Goal: Use online tool/utility: Utilize a website feature to perform a specific function

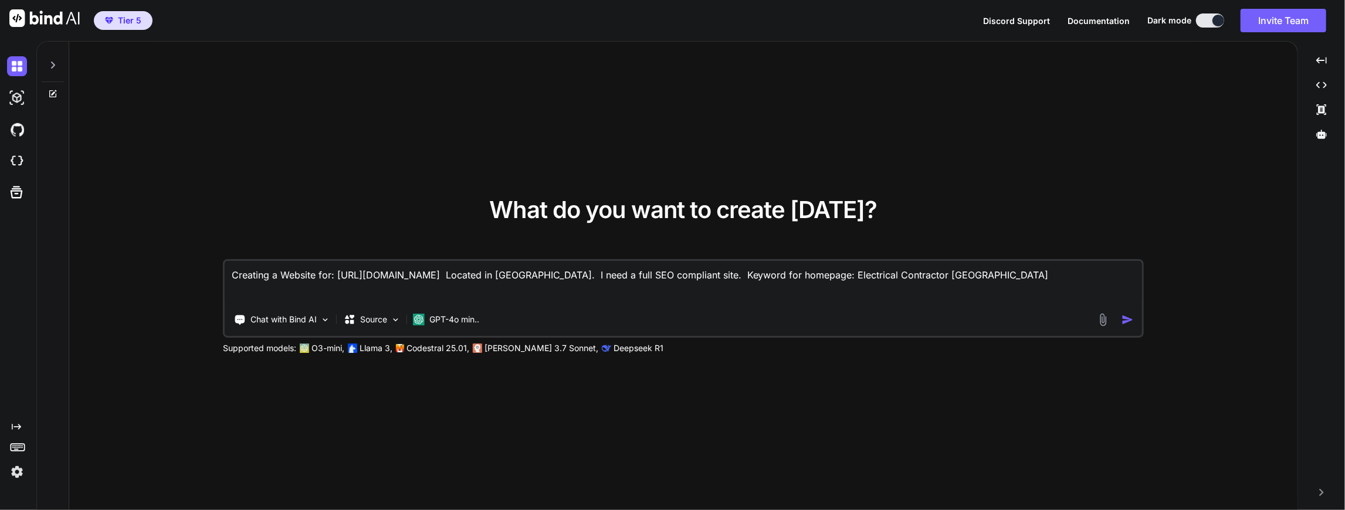
click at [743, 277] on textarea "Creating a Website for: [URL][DOMAIN_NAME] Located in [GEOGRAPHIC_DATA]. I need…" at bounding box center [683, 282] width 917 height 43
drag, startPoint x: 1069, startPoint y: 278, endPoint x: 1076, endPoint y: 287, distance: 12.1
click at [1076, 287] on textarea "Creating a Website for: [URL][DOMAIN_NAME] Located in [GEOGRAPHIC_DATA]. I need…" at bounding box center [683, 282] width 917 height 43
click at [321, 294] on textarea "Creating a Website for: [URL][DOMAIN_NAME] Located in [GEOGRAPHIC_DATA]. I need…" at bounding box center [683, 282] width 917 height 43
drag, startPoint x: 321, startPoint y: 294, endPoint x: 231, endPoint y: 291, distance: 89.8
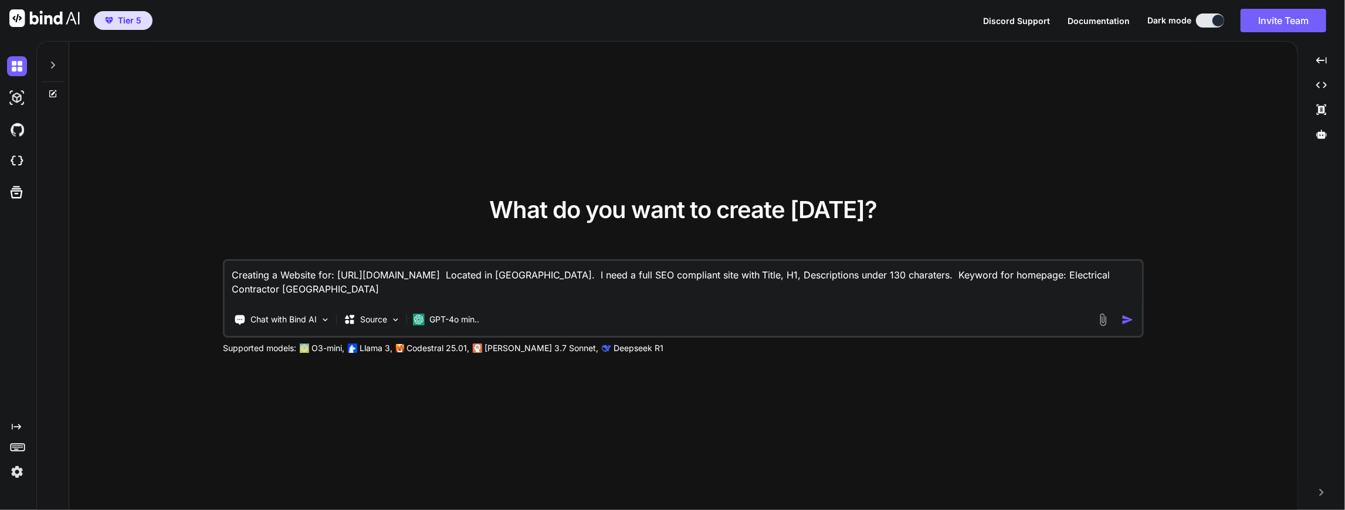
click at [231, 291] on textarea "Creating a Website for: [URL][DOMAIN_NAME] Located in [GEOGRAPHIC_DATA]. I need…" at bounding box center [683, 282] width 917 height 43
type textarea "Creating a Website for: [URL][DOMAIN_NAME] Located in [GEOGRAPHIC_DATA]. I need…"
click at [279, 291] on textarea "Creating a Website for: [URL][DOMAIN_NAME] Located in [GEOGRAPHIC_DATA]. I need…" at bounding box center [683, 282] width 917 height 43
click at [231, 300] on textarea "Creating a Website for: [URL][DOMAIN_NAME] Located in [GEOGRAPHIC_DATA]. I need…" at bounding box center [683, 282] width 917 height 43
click at [231, 302] on textarea "Creating a Website for: [URL][DOMAIN_NAME] Located in [GEOGRAPHIC_DATA]. I need…" at bounding box center [683, 282] width 917 height 43
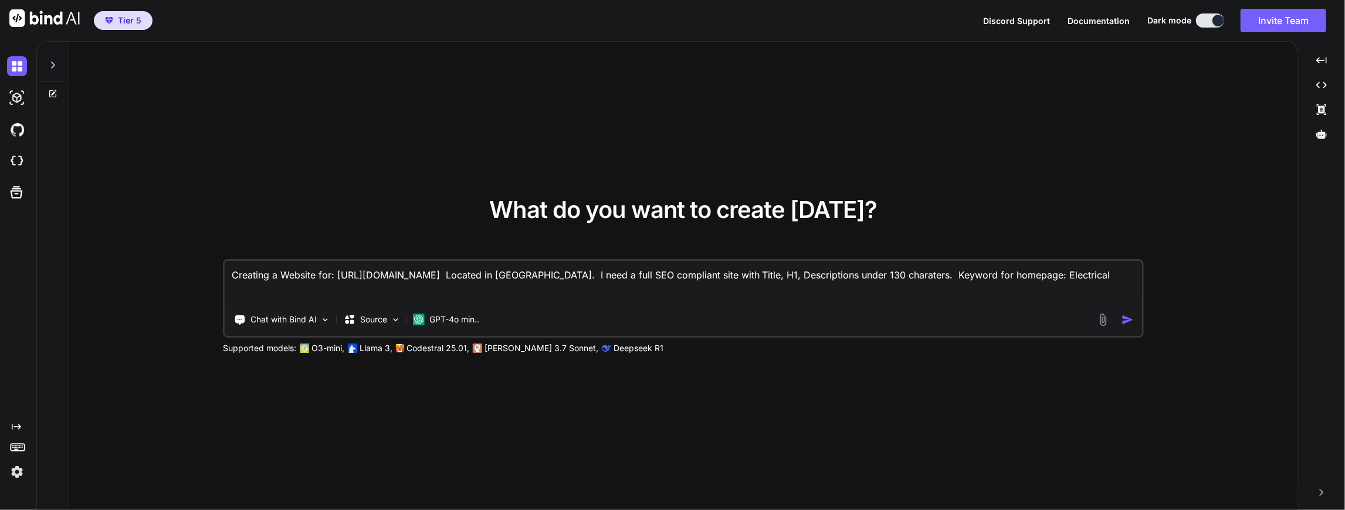
click at [231, 306] on div "Creating a Website for: [URL][DOMAIN_NAME] Located in [GEOGRAPHIC_DATA]. I need…" at bounding box center [683, 298] width 921 height 79
click at [1123, 275] on textarea "Creating a Website for: [URL][DOMAIN_NAME] Located in [GEOGRAPHIC_DATA]. I need…" at bounding box center [683, 282] width 917 height 43
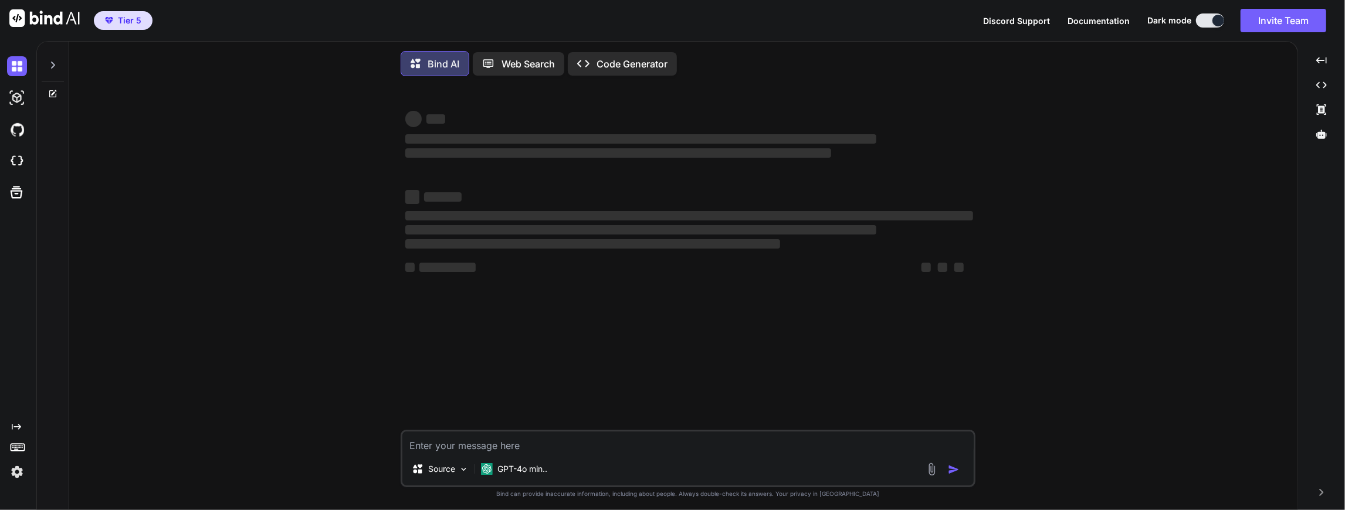
scroll to position [5, 0]
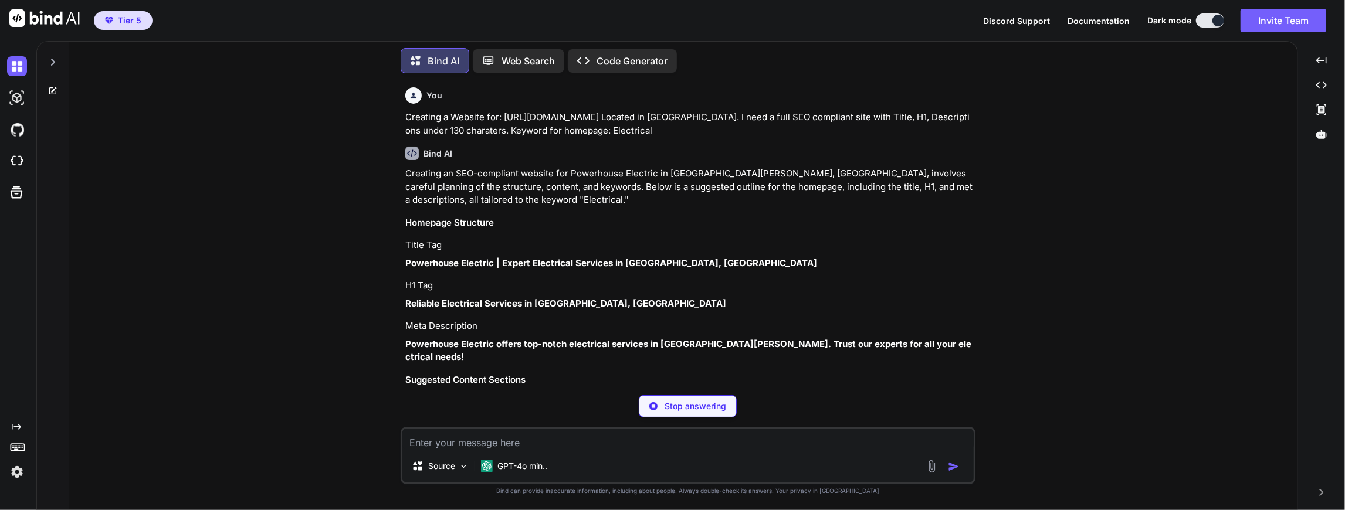
click at [693, 405] on p "Stop answering" at bounding box center [696, 407] width 62 height 12
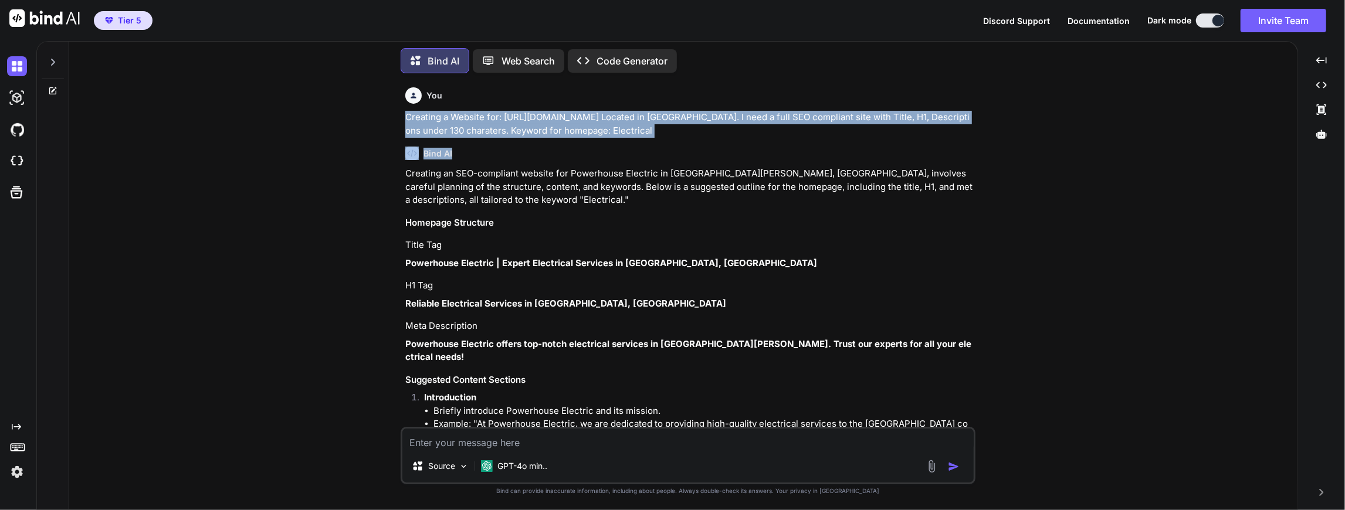
drag, startPoint x: 403, startPoint y: 113, endPoint x: 708, endPoint y: 145, distance: 306.8
click at [708, 145] on div "You Creating a Website for: [URL][DOMAIN_NAME] Located in [GEOGRAPHIC_DATA]. I …" at bounding box center [689, 255] width 573 height 344
click at [701, 142] on div "Bind AI Creating an SEO-compliant website for Powerhouse Electric in [GEOGRAPHI…" at bounding box center [689, 360] width 568 height 447
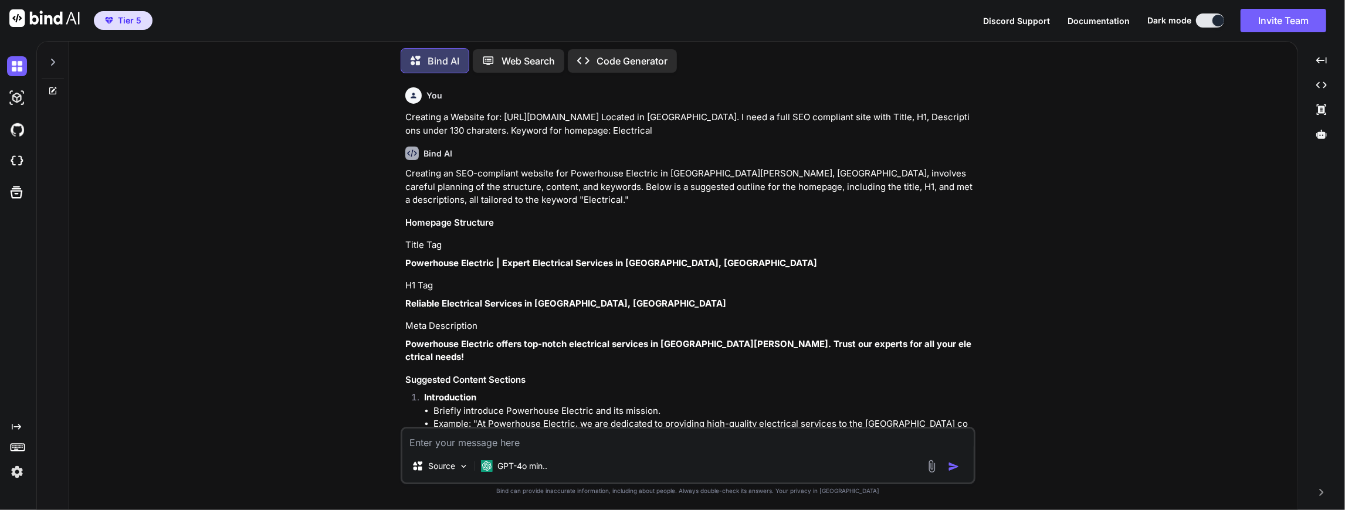
drag, startPoint x: 404, startPoint y: 112, endPoint x: 659, endPoint y: 129, distance: 256.3
click at [659, 129] on div "You Creating a Website for: [URL][DOMAIN_NAME] Located in [GEOGRAPHIC_DATA]. I …" at bounding box center [689, 255] width 573 height 344
copy p "Creating a Website for: [URL][DOMAIN_NAME] Located in [GEOGRAPHIC_DATA]. I need…"
click at [473, 441] on textarea at bounding box center [687, 439] width 571 height 21
paste textarea "Creating a Website for: [URL][DOMAIN_NAME] Located in [GEOGRAPHIC_DATA]. I need…"
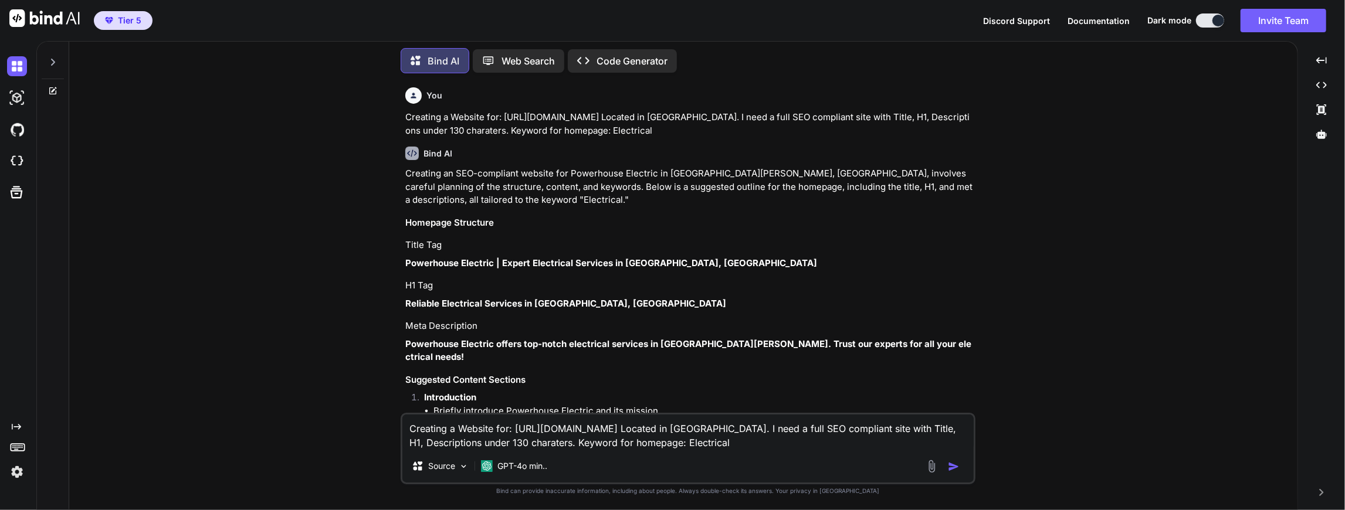
click at [753, 443] on textarea "Creating a Website for: [URL][DOMAIN_NAME] Located in [GEOGRAPHIC_DATA]. I need…" at bounding box center [687, 432] width 571 height 35
paste textarea "Creating a Website for: [URL][DOMAIN_NAME] Located in [GEOGRAPHIC_DATA]. I need…"
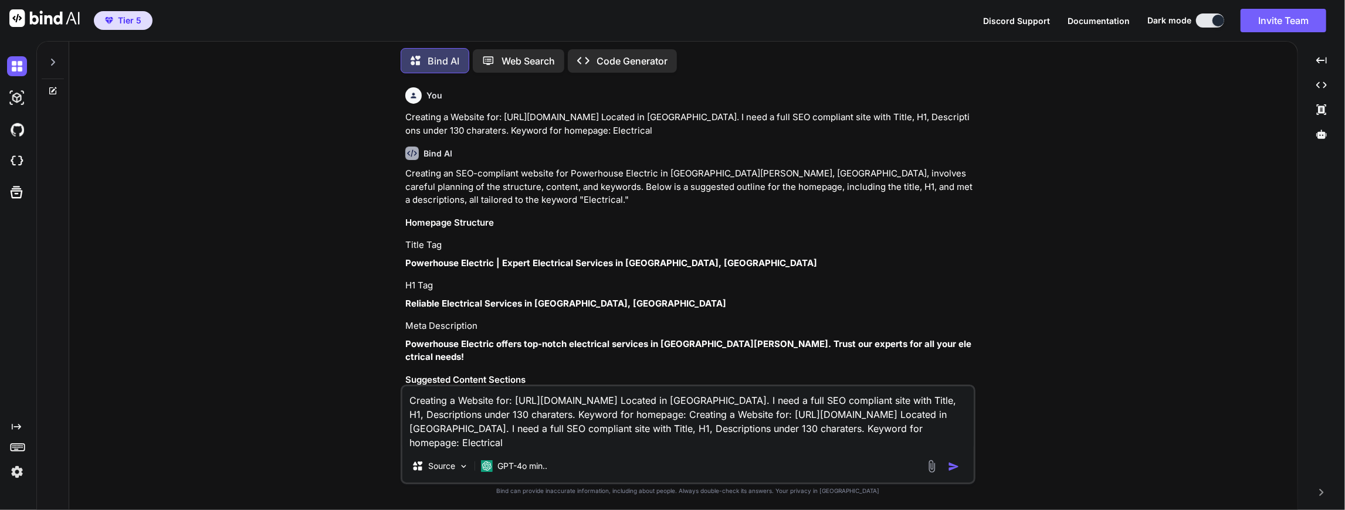
click at [643, 441] on textarea "Creating a Website for: [URL][DOMAIN_NAME] Located in [GEOGRAPHIC_DATA]. I need…" at bounding box center [687, 418] width 571 height 63
drag, startPoint x: 688, startPoint y: 417, endPoint x: 774, endPoint y: 448, distance: 91.7
click at [774, 448] on textarea "Creating a Website for: [URL][DOMAIN_NAME] Located in [GEOGRAPHIC_DATA]. I need…" at bounding box center [687, 418] width 571 height 63
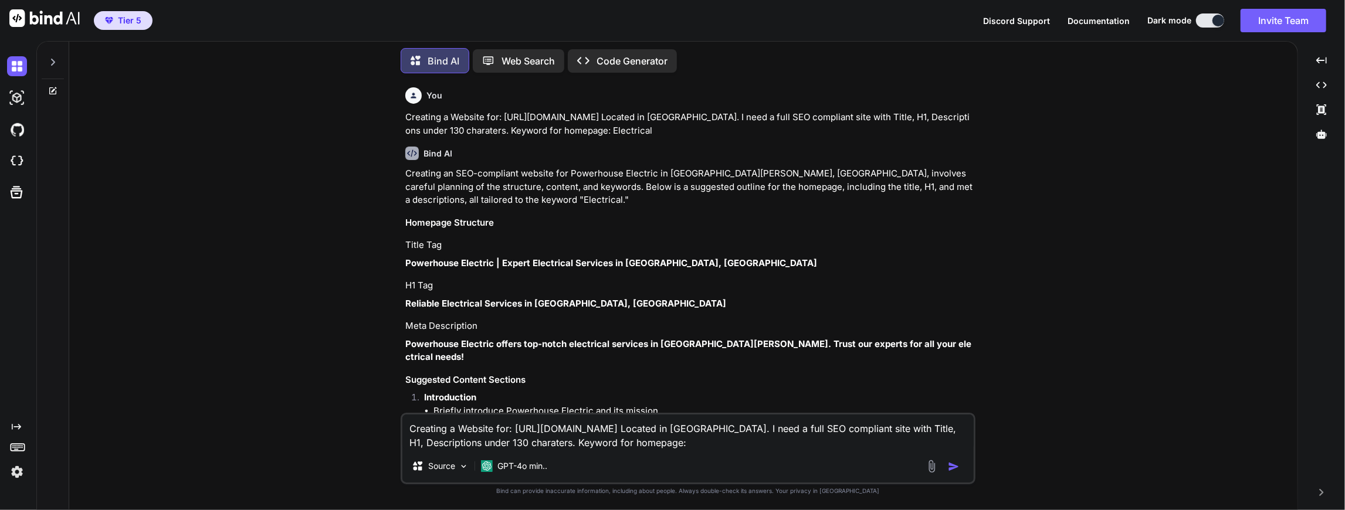
click at [702, 449] on textarea "Creating a Website for: [URL][DOMAIN_NAME] Located in [GEOGRAPHIC_DATA]. I need…" at bounding box center [687, 432] width 571 height 35
paste textarea "Certified Electrician | Local Electrical Contractor"
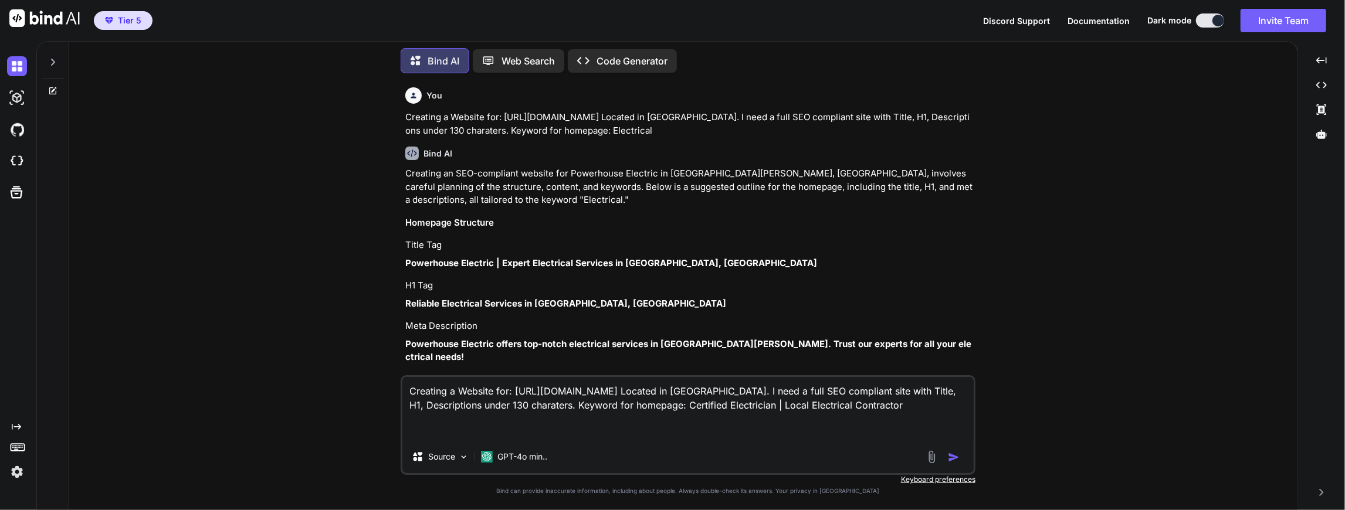
click at [433, 421] on textarea "Creating a Website for: [URL][DOMAIN_NAME] Located in [GEOGRAPHIC_DATA]. I need…" at bounding box center [687, 408] width 571 height 63
click at [436, 425] on textarea "Creating a Website for: [URL][DOMAIN_NAME] Located in [GEOGRAPHIC_DATA]. I need…" at bounding box center [687, 408] width 571 height 63
paste textarea "Electrical Repair [GEOGRAPHIC_DATA] Electrical Outlets Grounded Electrical Pane…"
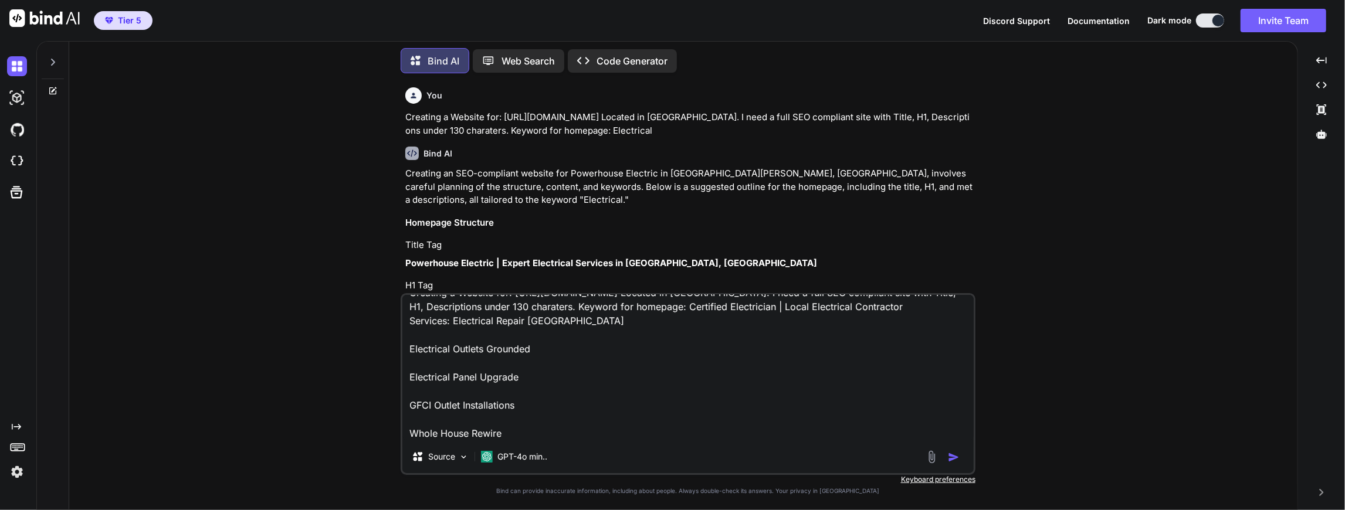
scroll to position [57, 0]
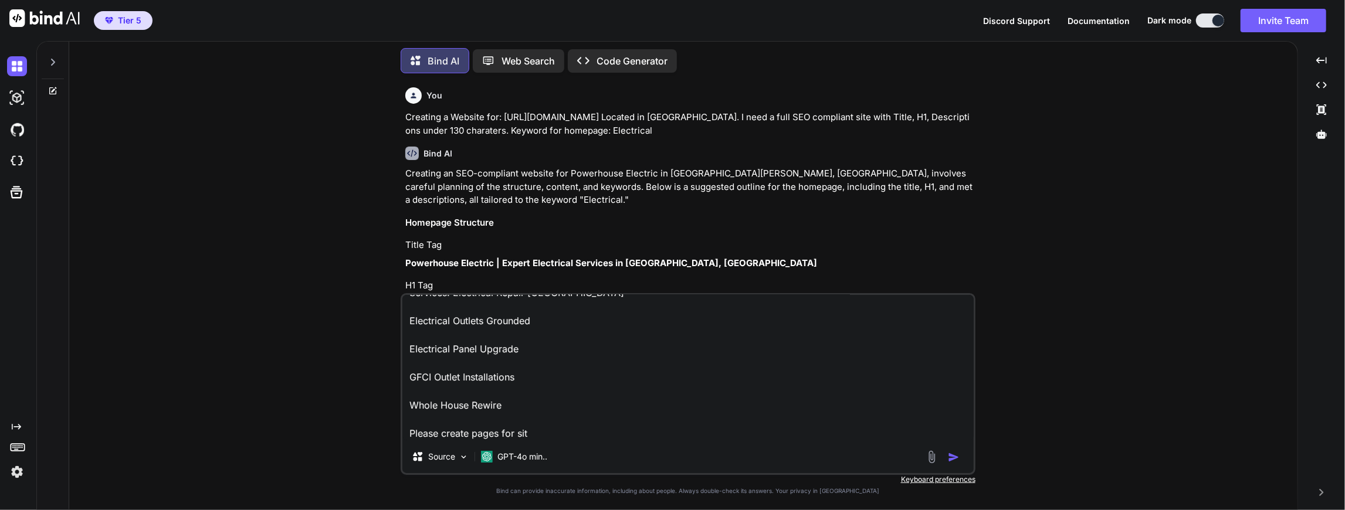
type textarea "Creating a Website for: [URL][DOMAIN_NAME] Located in [GEOGRAPHIC_DATA]. I need…"
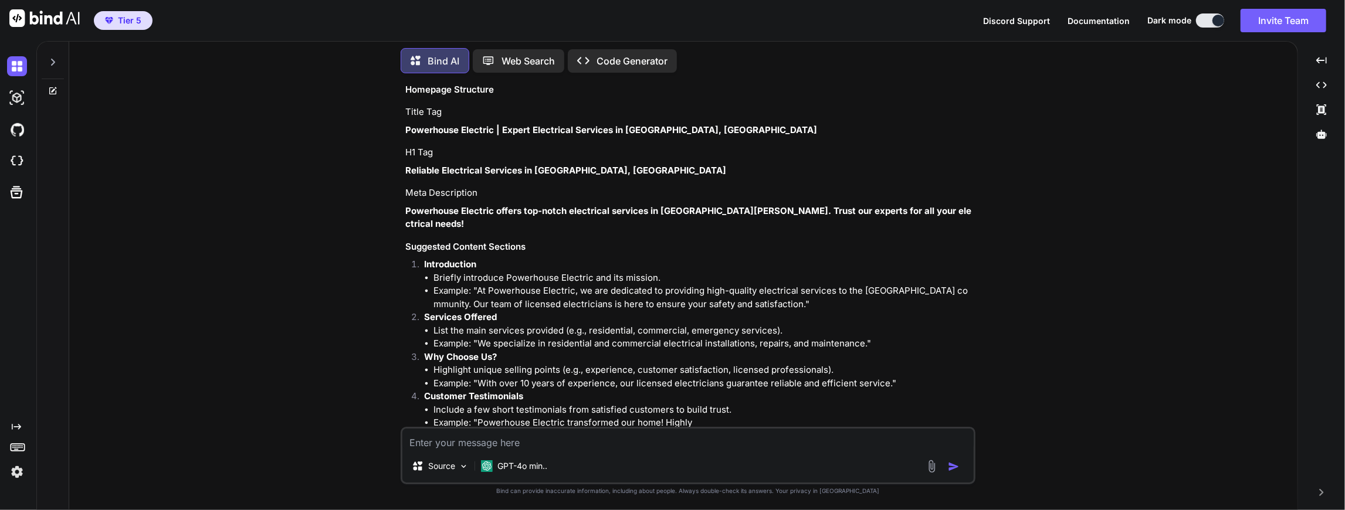
scroll to position [97, 0]
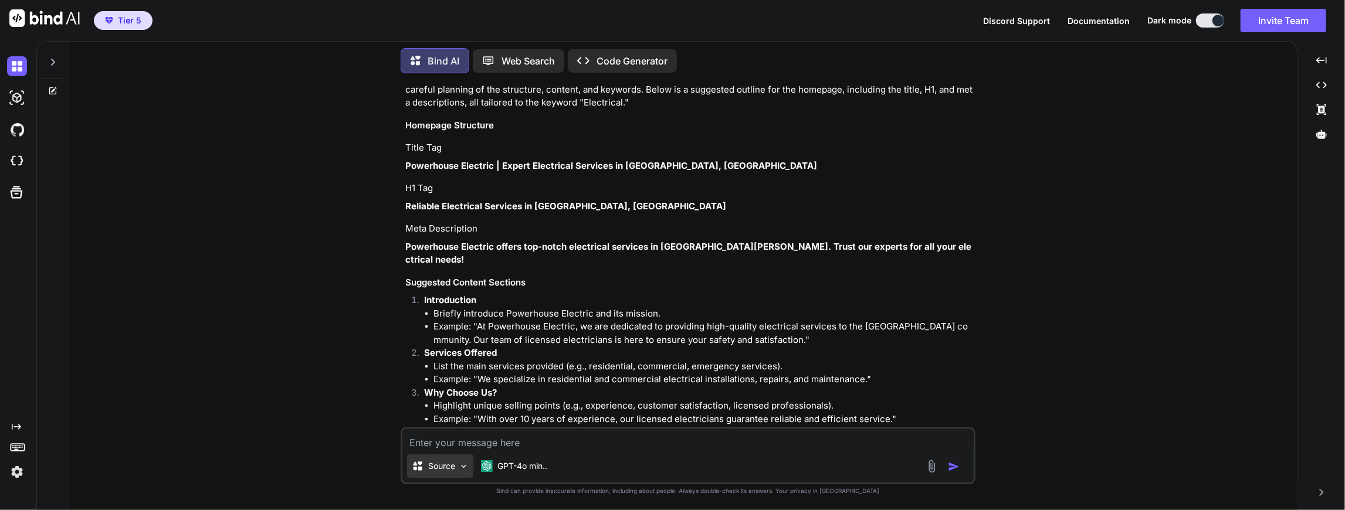
click at [462, 469] on img at bounding box center [464, 467] width 10 height 10
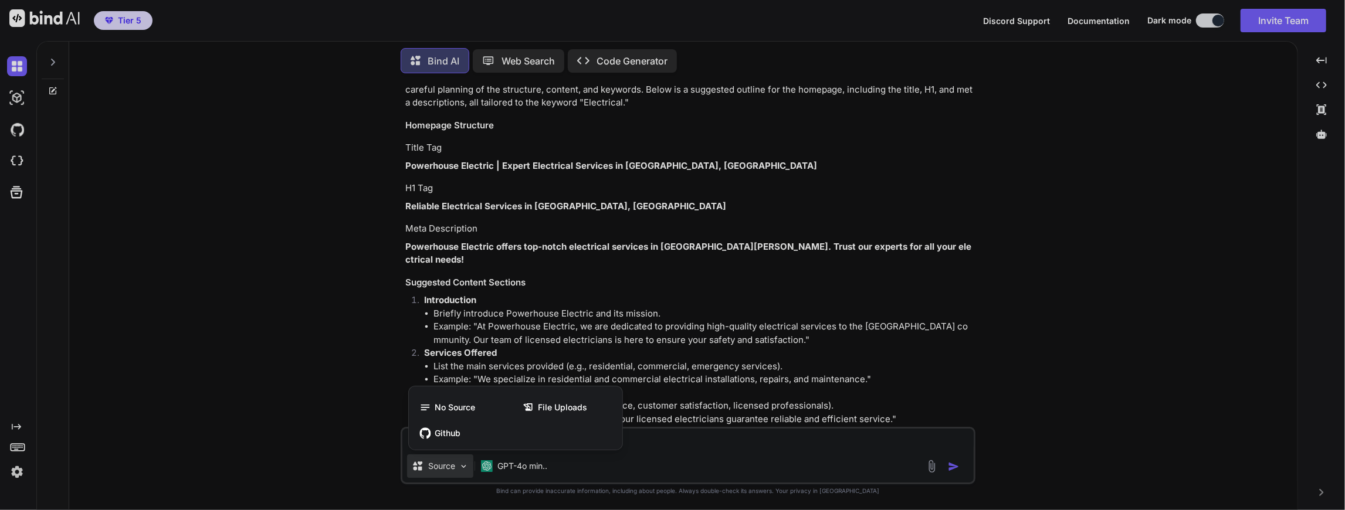
click at [461, 463] on div at bounding box center [672, 255] width 1345 height 510
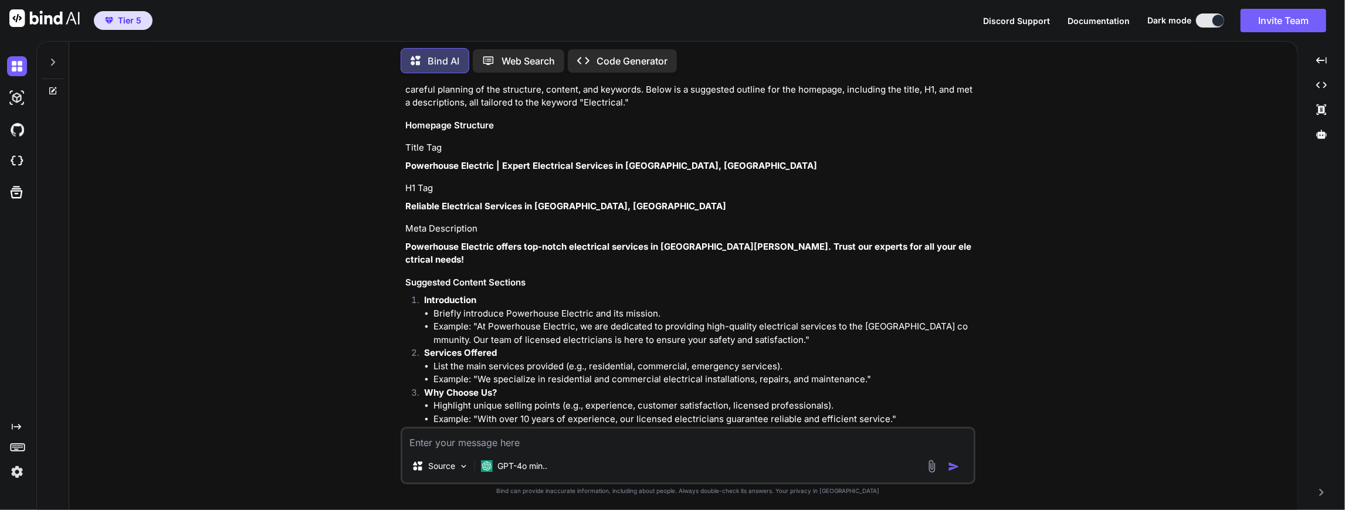
click at [615, 50] on div "Created with Pixso. Code Generator" at bounding box center [622, 60] width 109 height 23
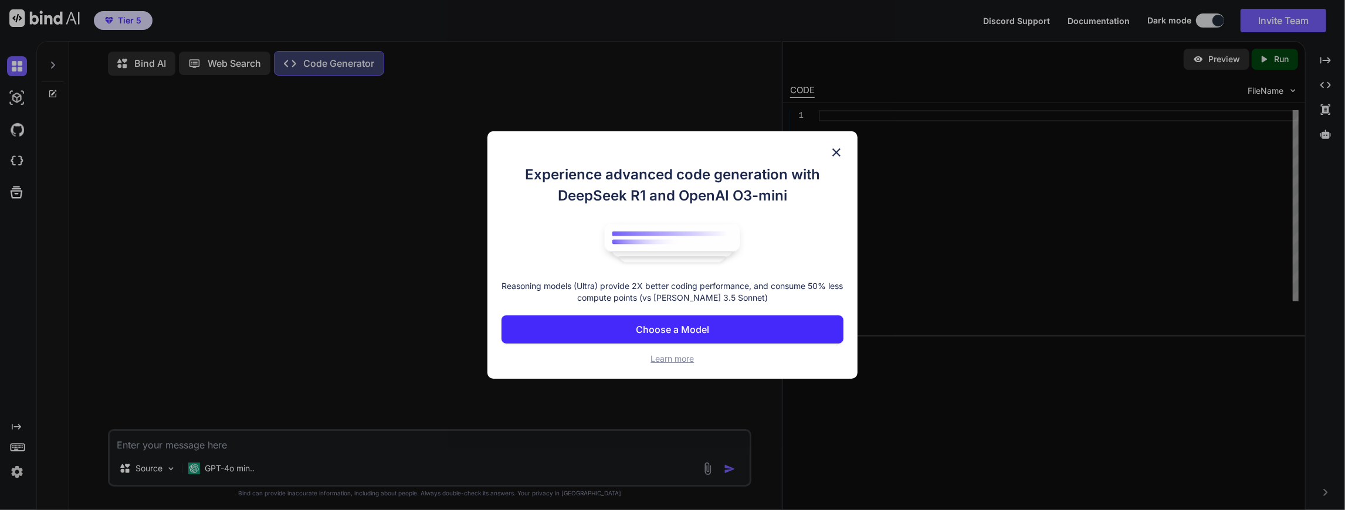
click at [841, 144] on div "Experience advanced code generation with DeepSeek R1 and OpenAI O3-mini Reasoni…" at bounding box center [672, 255] width 370 height 248
click at [842, 154] on img at bounding box center [836, 152] width 14 height 14
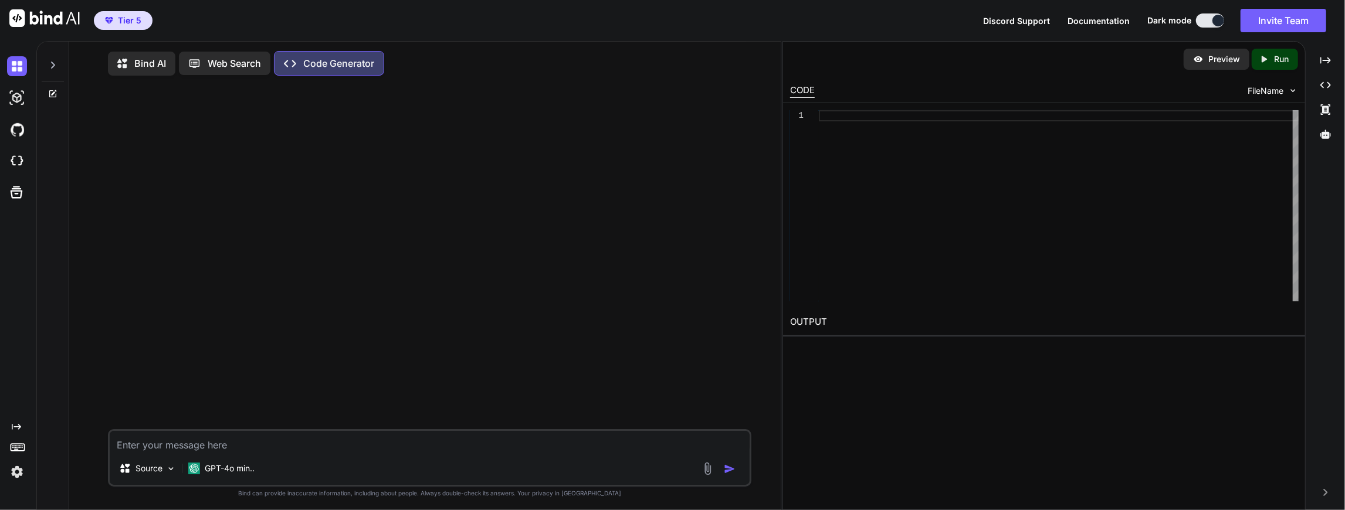
click at [161, 57] on p "Bind AI" at bounding box center [150, 63] width 32 height 14
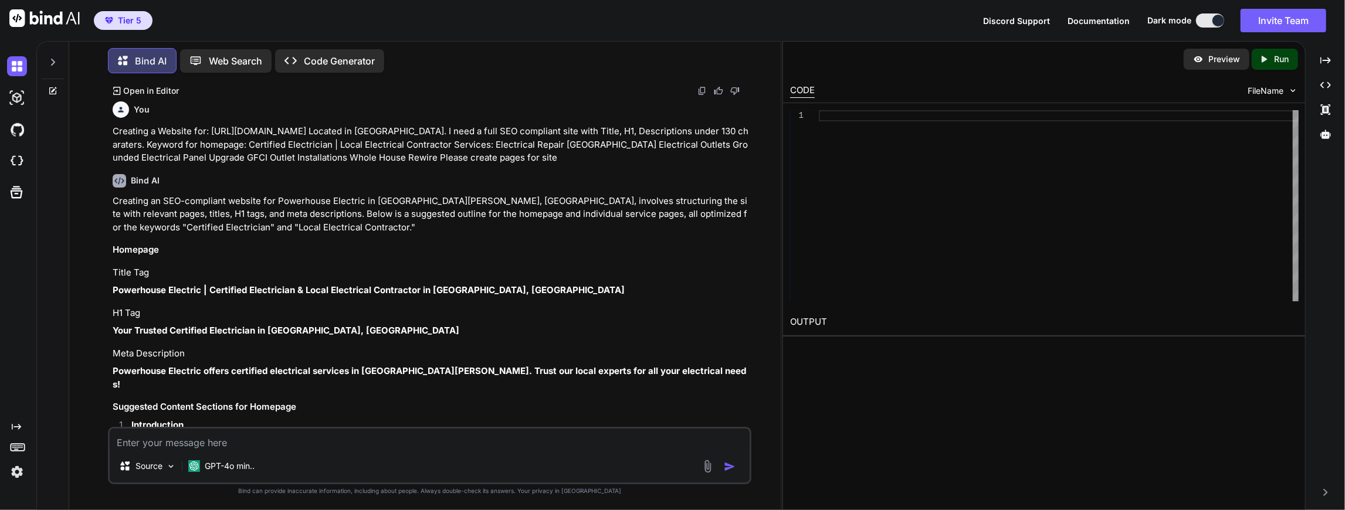
scroll to position [475, 0]
type textarea "Please optimize more and add more content"
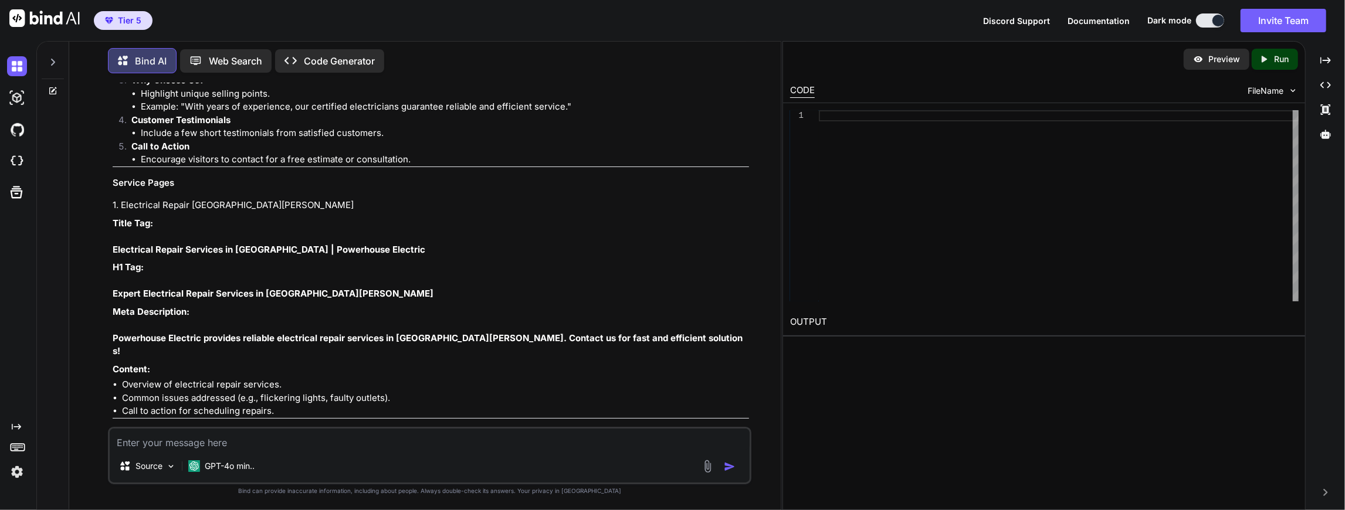
scroll to position [912, 0]
